Goal: Complete application form: Complete application form

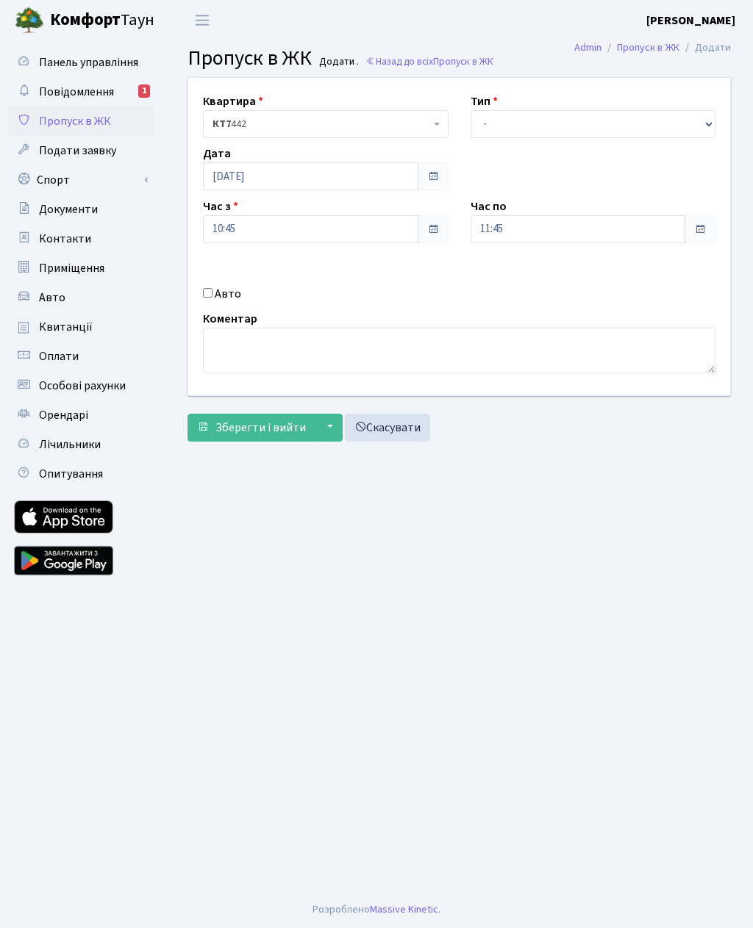
click at [205, 297] on input "Авто" at bounding box center [208, 293] width 10 height 10
checkbox input "true"
type input "4"
type input "Ка4275мс"
click at [523, 238] on input "11:45" at bounding box center [577, 229] width 215 height 28
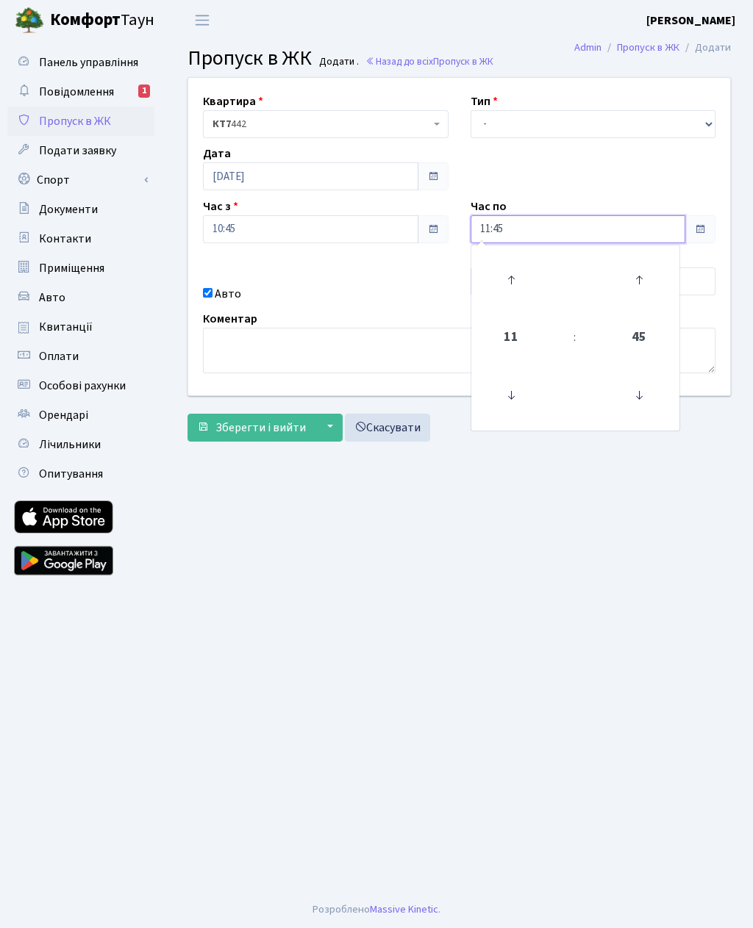
click at [517, 281] on icon at bounding box center [511, 280] width 40 height 40
click at [512, 269] on icon at bounding box center [511, 280] width 40 height 40
click at [515, 271] on icon at bounding box center [511, 280] width 40 height 40
click at [512, 270] on icon at bounding box center [511, 280] width 40 height 40
type input "15:45"
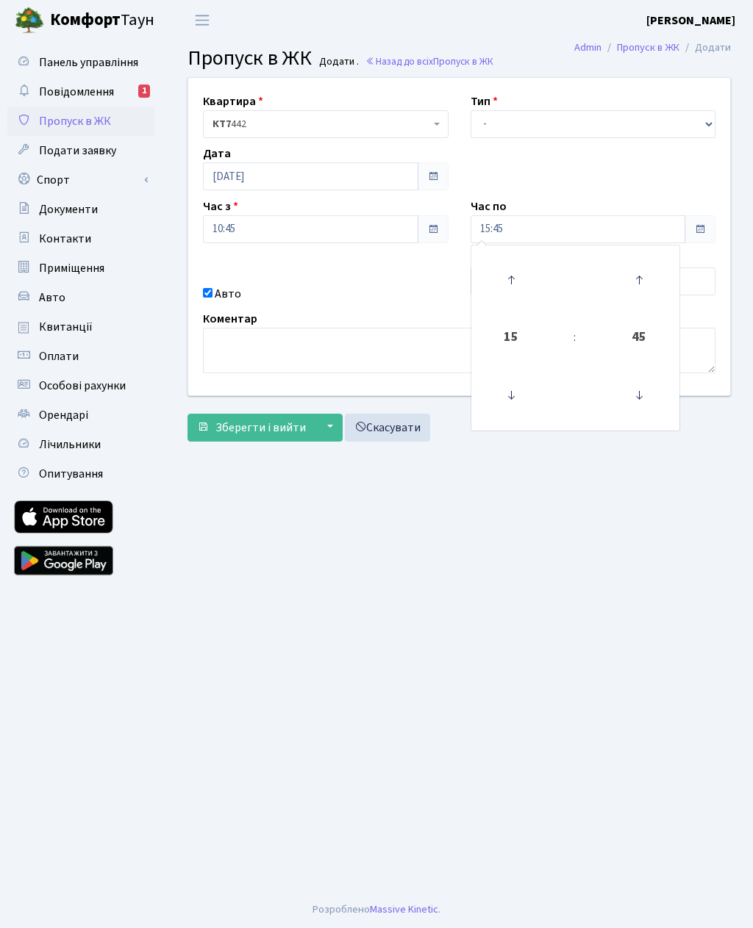
click at [419, 563] on main "Admin Пропуск в ЖК Додати Пропуск в ЖК Додати . Назад до всіх Пропуск в ЖК Квар…" at bounding box center [458, 465] width 587 height 851
click at [503, 125] on select "- Доставка Таксі Гості Сервіс" at bounding box center [592, 124] width 245 height 28
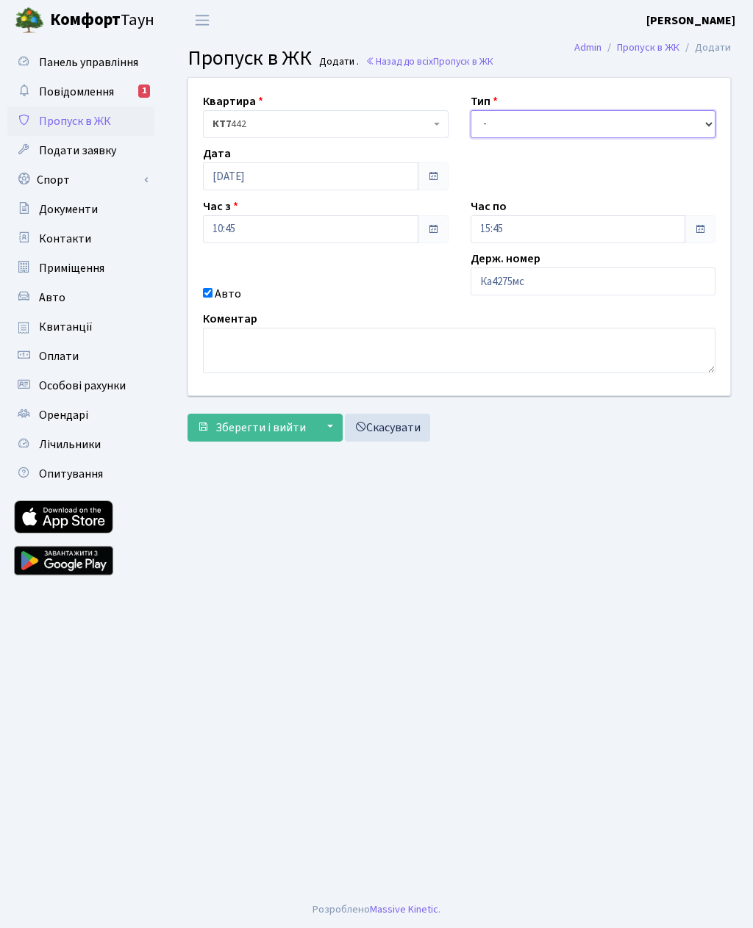
select select "3"
click at [257, 429] on span "Зберегти і вийти" at bounding box center [260, 428] width 90 height 16
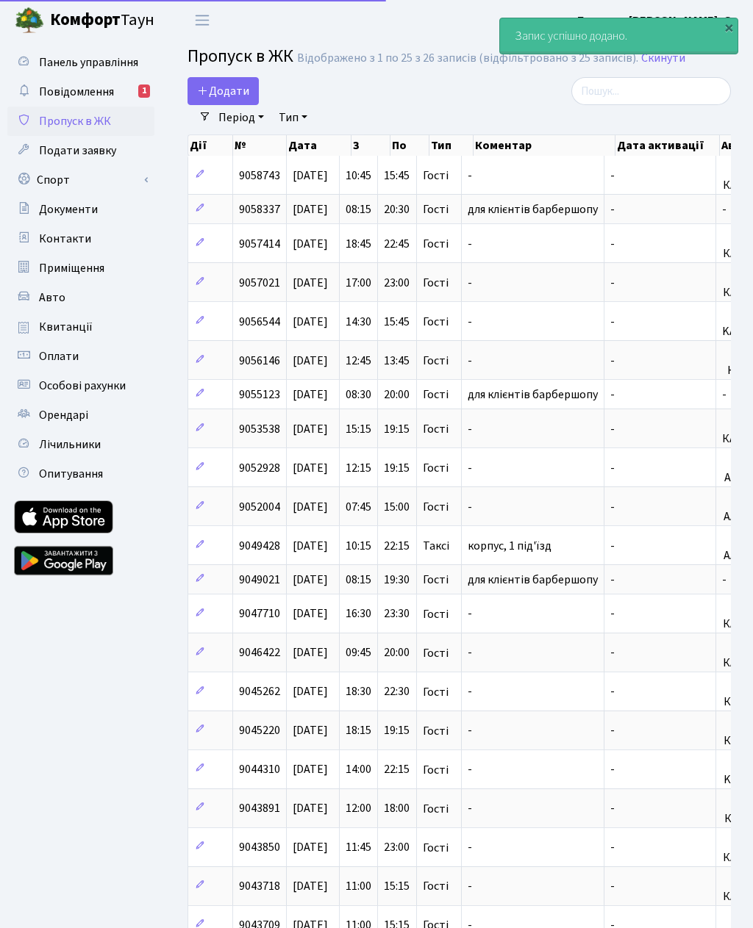
select select "25"
